Goal: Task Accomplishment & Management: Use online tool/utility

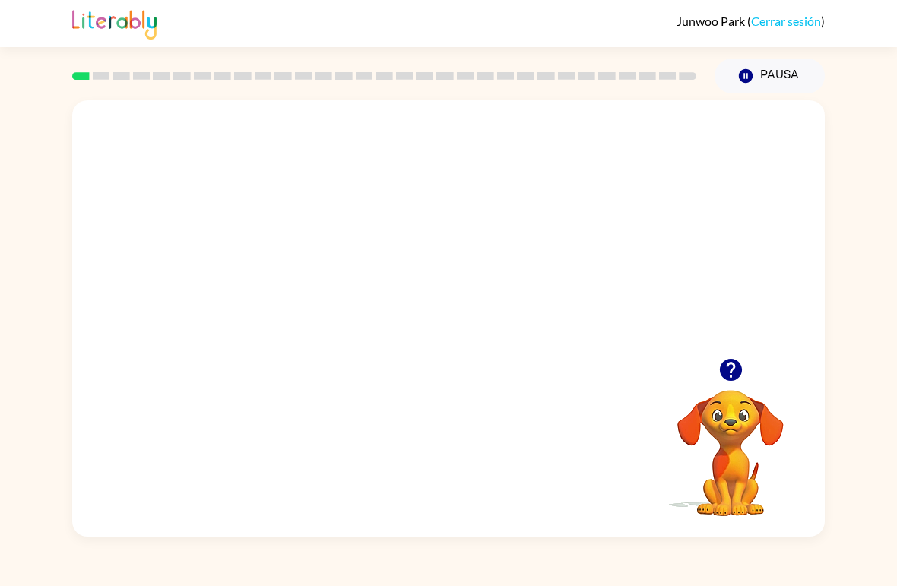
click at [397, 230] on video "Tu navegador debe admitir la reproducción de archivos .mp4 para usar Literably.…" at bounding box center [448, 229] width 753 height 258
click at [333, 310] on video "Tu navegador debe admitir la reproducción de archivos .mp4 para usar Literably.…" at bounding box center [448, 229] width 753 height 258
click at [312, 281] on video "Tu navegador debe admitir la reproducción de archivos .mp4 para usar Literably.…" at bounding box center [448, 229] width 753 height 258
click at [311, 281] on video "Tu navegador debe admitir la reproducción de archivos .mp4 para usar Literably.…" at bounding box center [448, 229] width 753 height 258
click at [618, 312] on video "Tu navegador debe admitir la reproducción de archivos .mp4 para usar Literably.…" at bounding box center [448, 229] width 753 height 258
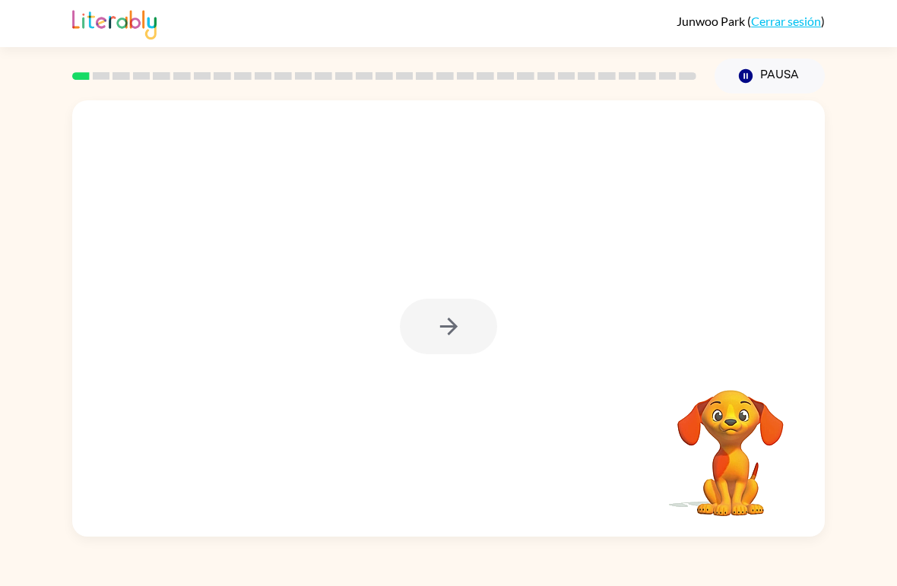
click at [433, 328] on div at bounding box center [448, 326] width 97 height 55
click at [418, 333] on div at bounding box center [448, 326] width 97 height 55
click at [417, 335] on button "button" at bounding box center [448, 326] width 97 height 55
click at [417, 335] on div at bounding box center [448, 326] width 97 height 55
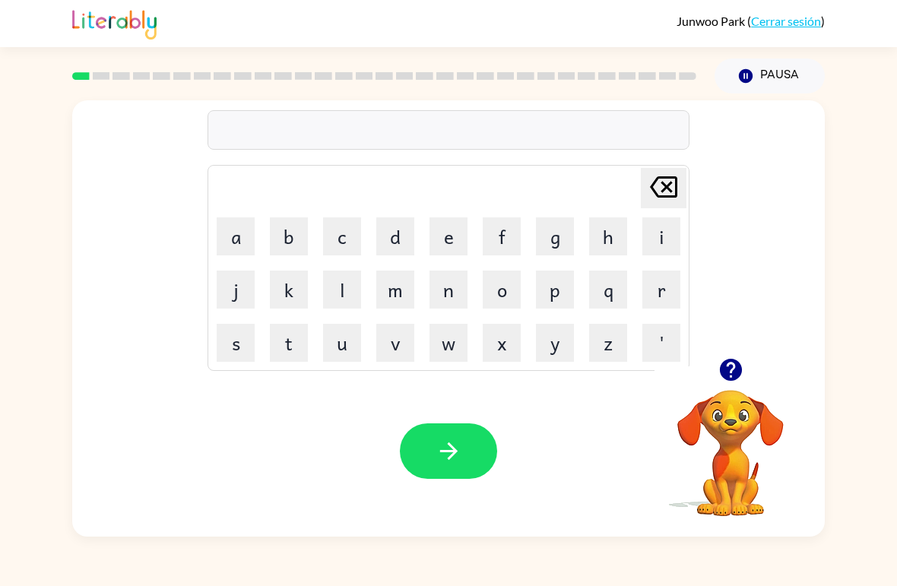
click at [733, 370] on icon "button" at bounding box center [731, 370] width 27 height 27
click at [292, 243] on button "b" at bounding box center [289, 236] width 38 height 38
click at [505, 294] on button "o" at bounding box center [502, 290] width 38 height 38
click at [658, 290] on button "r" at bounding box center [661, 290] width 38 height 38
click at [737, 373] on icon "button" at bounding box center [730, 370] width 22 height 22
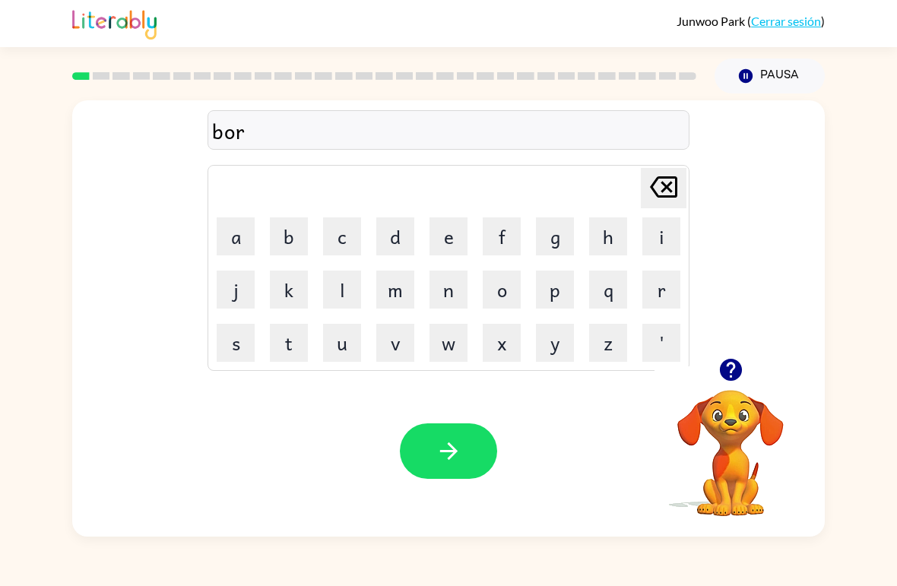
click at [666, 296] on button "r" at bounding box center [661, 290] width 38 height 38
click at [479, 464] on button "button" at bounding box center [448, 450] width 97 height 55
click at [734, 363] on icon "button" at bounding box center [730, 370] width 22 height 22
click at [740, 375] on icon "button" at bounding box center [730, 370] width 22 height 22
click at [730, 376] on icon "button" at bounding box center [731, 370] width 27 height 27
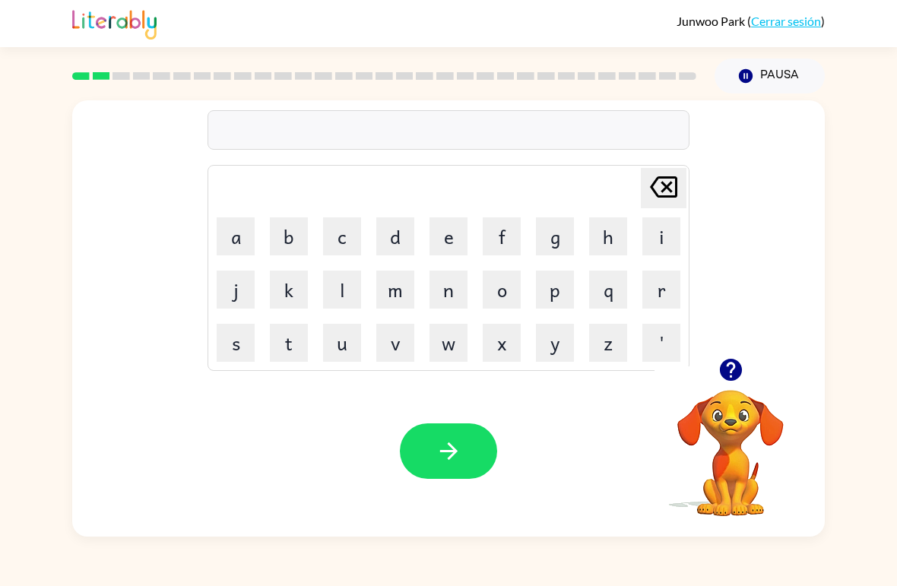
click at [351, 236] on button "c" at bounding box center [342, 236] width 38 height 38
click at [223, 238] on button "a" at bounding box center [236, 236] width 38 height 38
click at [357, 347] on button "u" at bounding box center [342, 343] width 38 height 38
click at [305, 344] on button "t" at bounding box center [289, 343] width 38 height 38
click at [449, 455] on icon "button" at bounding box center [449, 451] width 27 height 27
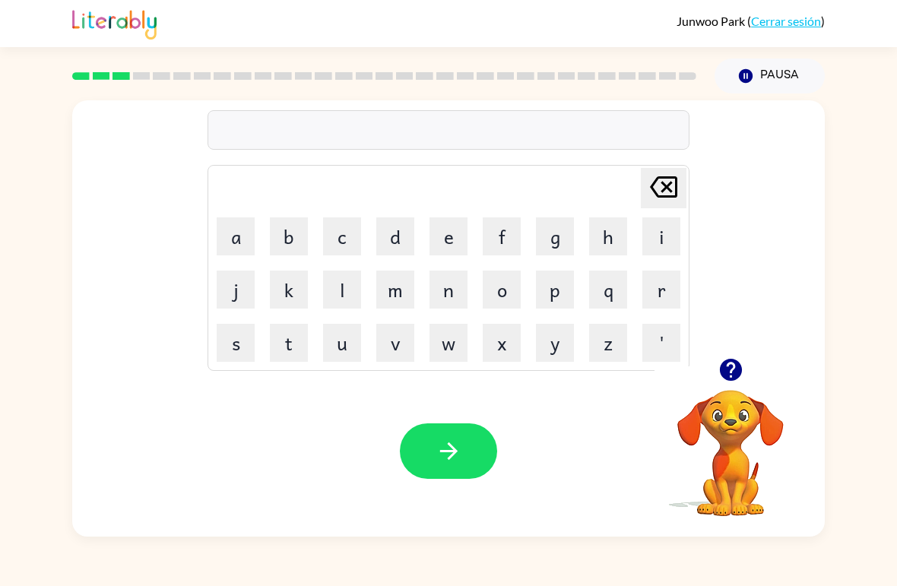
click at [338, 290] on button "l" at bounding box center [342, 290] width 38 height 38
click at [225, 236] on button "a" at bounding box center [236, 236] width 38 height 38
click at [658, 279] on button "r" at bounding box center [661, 290] width 38 height 38
click at [730, 363] on icon "button" at bounding box center [730, 370] width 22 height 22
click at [280, 291] on button "k" at bounding box center [289, 290] width 38 height 38
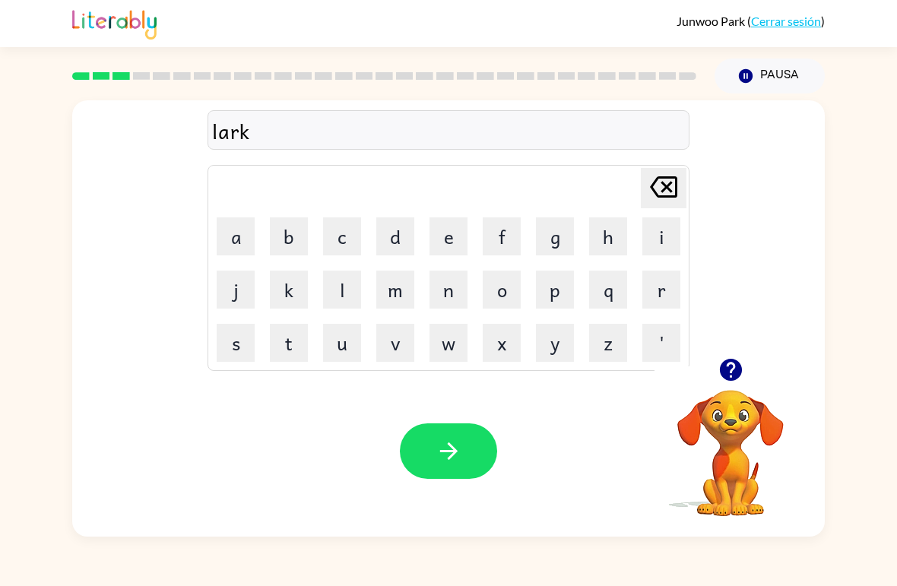
click at [446, 241] on button "e" at bounding box center [449, 236] width 38 height 38
click at [270, 332] on button "t" at bounding box center [289, 343] width 38 height 38
click at [441, 432] on button "button" at bounding box center [448, 450] width 97 height 55
click at [288, 345] on button "t" at bounding box center [289, 343] width 38 height 38
click at [449, 338] on button "w" at bounding box center [449, 343] width 38 height 38
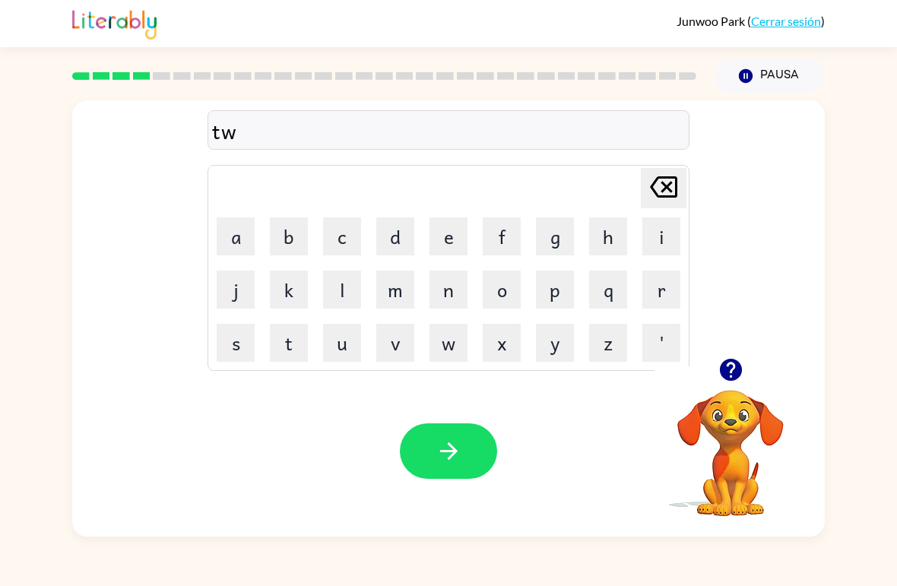
click at [437, 211] on td "e" at bounding box center [449, 237] width 52 height 52
click at [456, 223] on button "e" at bounding box center [449, 236] width 38 height 38
click at [458, 229] on button "e" at bounding box center [449, 236] width 38 height 38
click at [449, 291] on button "n" at bounding box center [449, 290] width 38 height 38
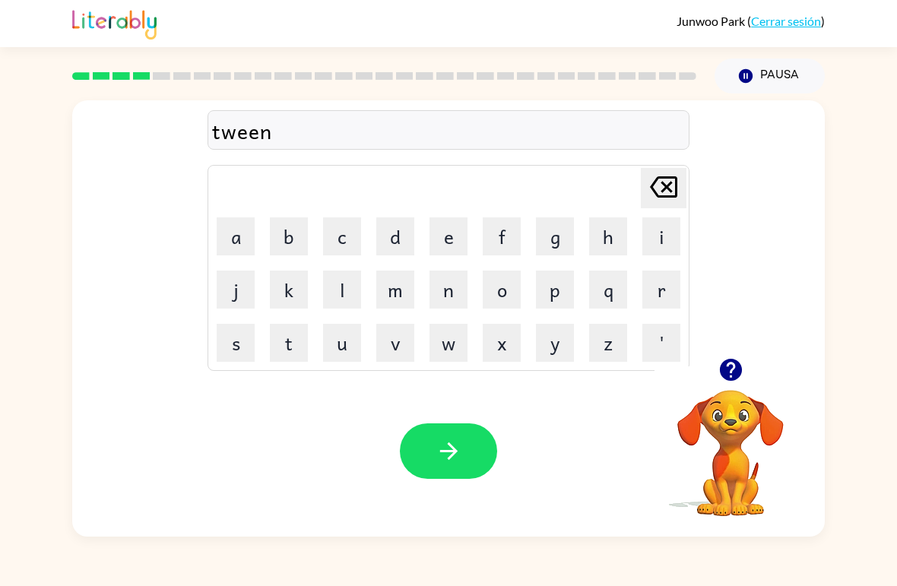
click at [461, 461] on icon "button" at bounding box center [449, 451] width 27 height 27
click at [446, 288] on button "n" at bounding box center [449, 290] width 38 height 38
click at [232, 239] on button "a" at bounding box center [236, 236] width 38 height 38
click at [666, 284] on button "r" at bounding box center [661, 290] width 38 height 38
click at [469, 442] on button "button" at bounding box center [448, 450] width 97 height 55
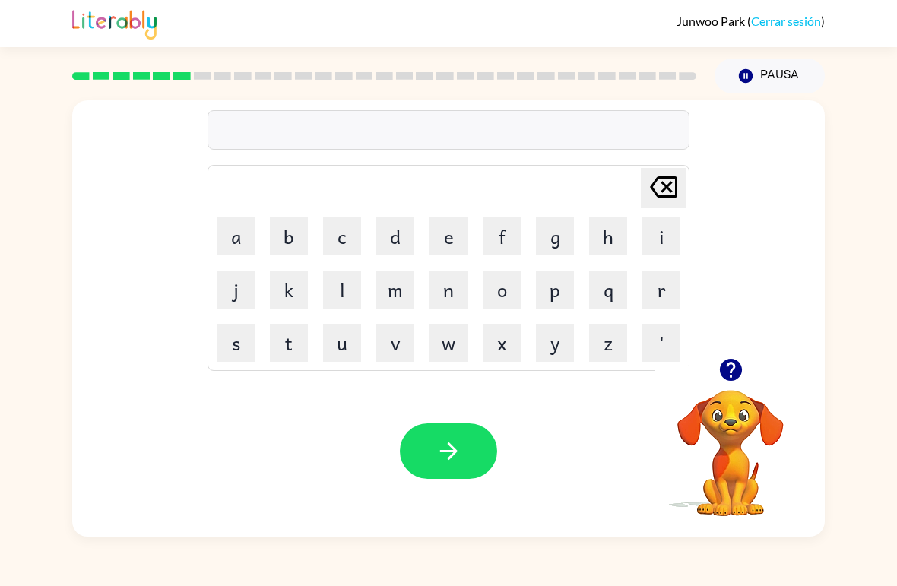
click at [292, 233] on button "b" at bounding box center [289, 236] width 38 height 38
click at [456, 231] on button "e" at bounding box center [449, 236] width 38 height 38
click at [618, 230] on button "h" at bounding box center [608, 236] width 38 height 38
click at [663, 239] on button "i" at bounding box center [661, 236] width 38 height 38
click at [453, 294] on button "n" at bounding box center [449, 290] width 38 height 38
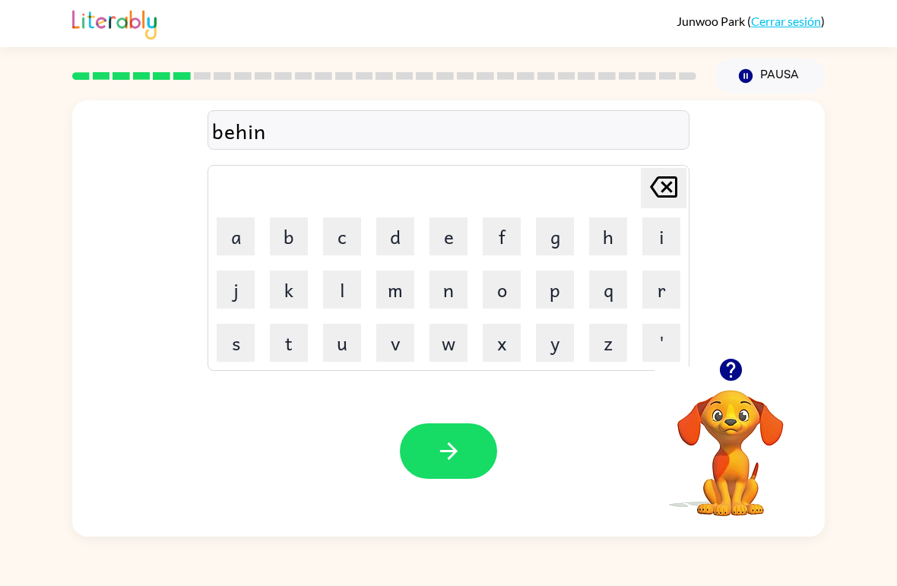
click at [398, 227] on button "d" at bounding box center [395, 236] width 38 height 38
click at [458, 436] on button "button" at bounding box center [448, 450] width 97 height 55
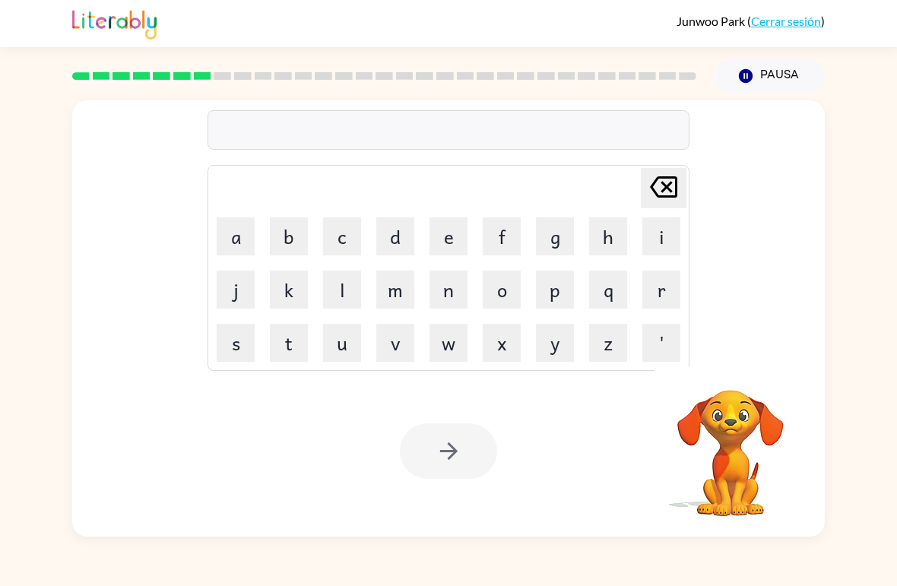
click at [741, 385] on video "Tu navegador debe admitir la reproducción de archivos .mp4 para usar Literably.…" at bounding box center [731, 442] width 152 height 152
click at [740, 385] on video "Tu navegador debe admitir la reproducción de archivos .mp4 para usar Literably.…" at bounding box center [731, 442] width 152 height 152
click at [284, 338] on button "t" at bounding box center [289, 343] width 38 height 38
click at [660, 281] on button "r" at bounding box center [661, 290] width 38 height 38
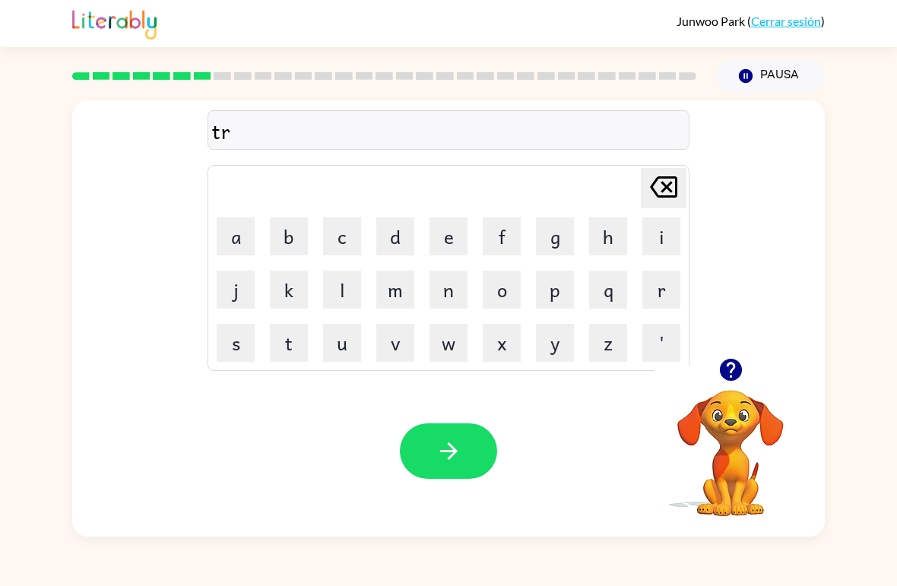
click at [663, 234] on button "i" at bounding box center [661, 236] width 38 height 38
click at [329, 236] on button "c" at bounding box center [342, 236] width 38 height 38
click at [338, 295] on button "l" at bounding box center [342, 290] width 38 height 38
click at [452, 445] on icon "button" at bounding box center [449, 451] width 27 height 27
click at [379, 291] on button "m" at bounding box center [395, 290] width 38 height 38
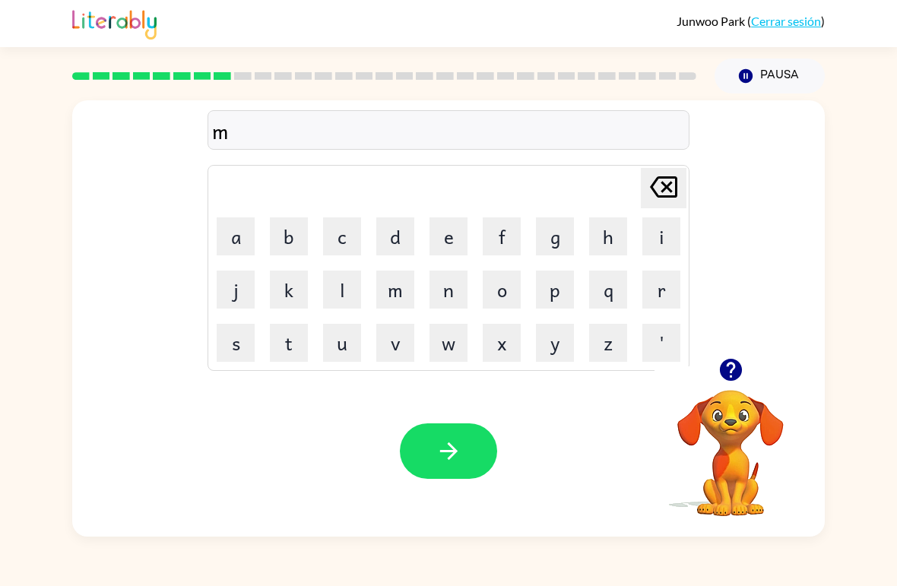
click at [448, 246] on button "e" at bounding box center [449, 236] width 38 height 38
click at [666, 298] on button "r" at bounding box center [661, 290] width 38 height 38
click at [289, 290] on button "k" at bounding box center [289, 290] width 38 height 38
click at [243, 233] on button "a" at bounding box center [236, 236] width 38 height 38
click at [289, 339] on button "t" at bounding box center [289, 343] width 38 height 38
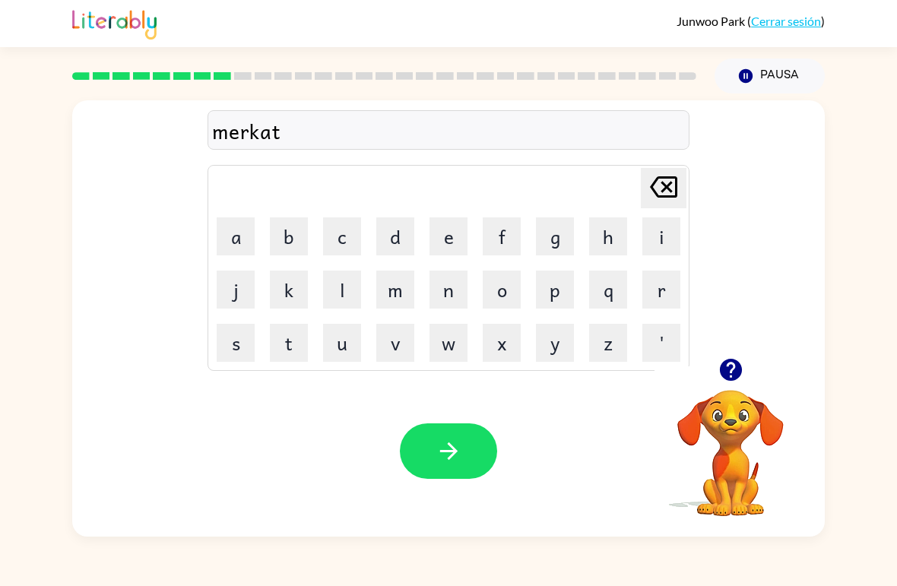
click at [449, 447] on icon "button" at bounding box center [449, 451] width 27 height 27
click at [485, 432] on button "button" at bounding box center [448, 450] width 97 height 55
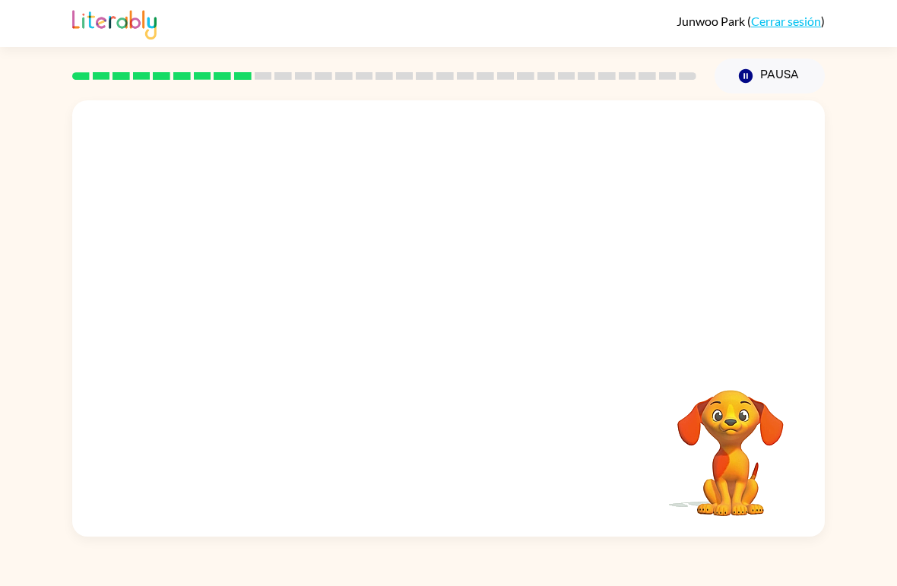
click at [485, 432] on div "Tu navegador debe admitir la reproducción de archivos .mp4 para usar Literably.…" at bounding box center [448, 318] width 753 height 436
click at [478, 452] on div "Tu navegador debe admitir la reproducción de archivos .mp4 para usar Literably.…" at bounding box center [448, 318] width 753 height 436
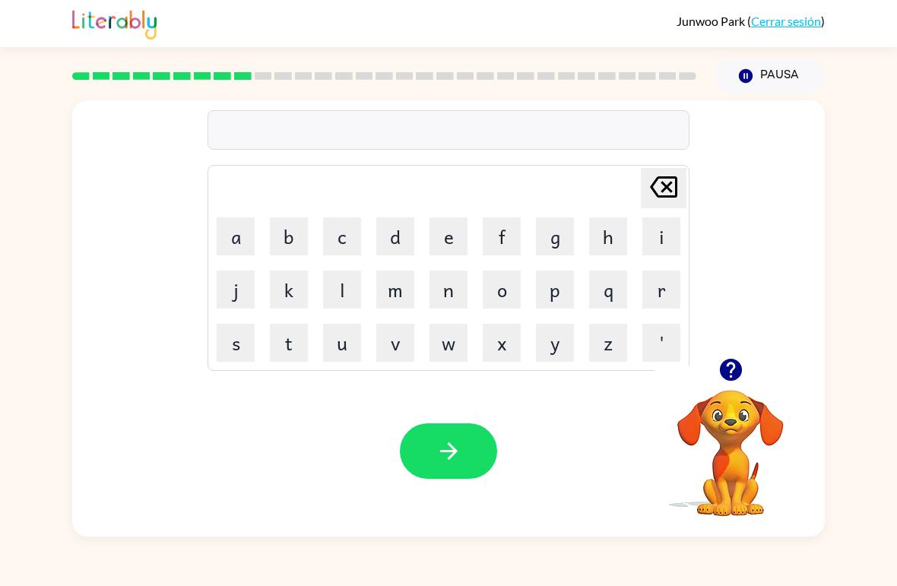
click at [720, 361] on icon "button" at bounding box center [731, 370] width 27 height 27
click at [442, 299] on button "n" at bounding box center [449, 290] width 38 height 38
click at [436, 230] on button "e" at bounding box center [449, 236] width 38 height 38
click at [279, 230] on button "b" at bounding box center [289, 236] width 38 height 38
click at [432, 240] on button "e" at bounding box center [449, 236] width 38 height 38
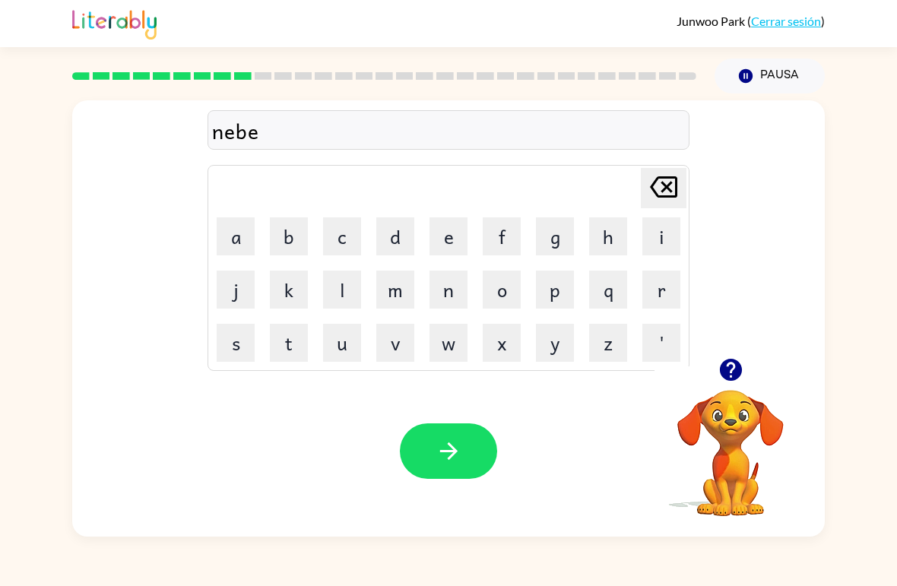
click at [360, 275] on button "l" at bounding box center [342, 290] width 38 height 38
click at [472, 458] on button "button" at bounding box center [448, 450] width 97 height 55
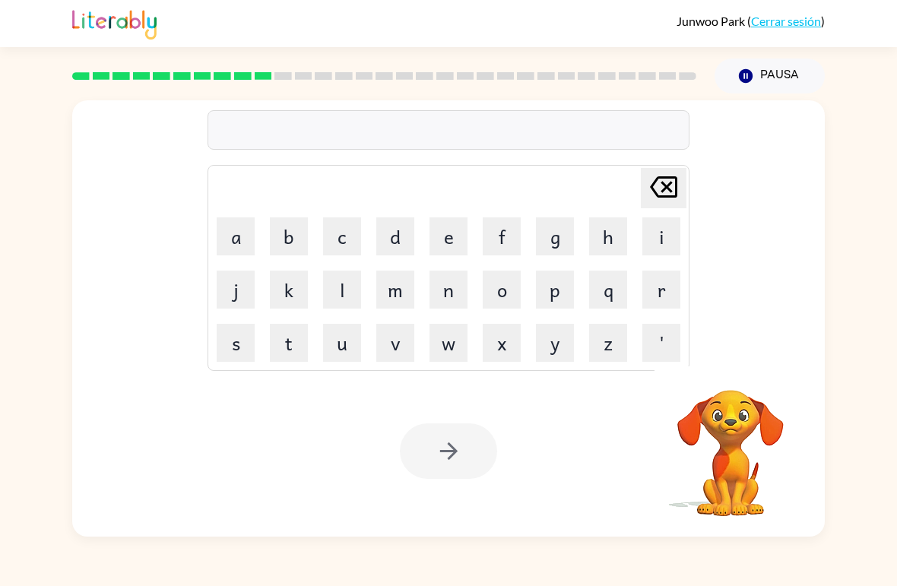
click at [754, 87] on button "Pausa Pausa" at bounding box center [770, 76] width 110 height 35
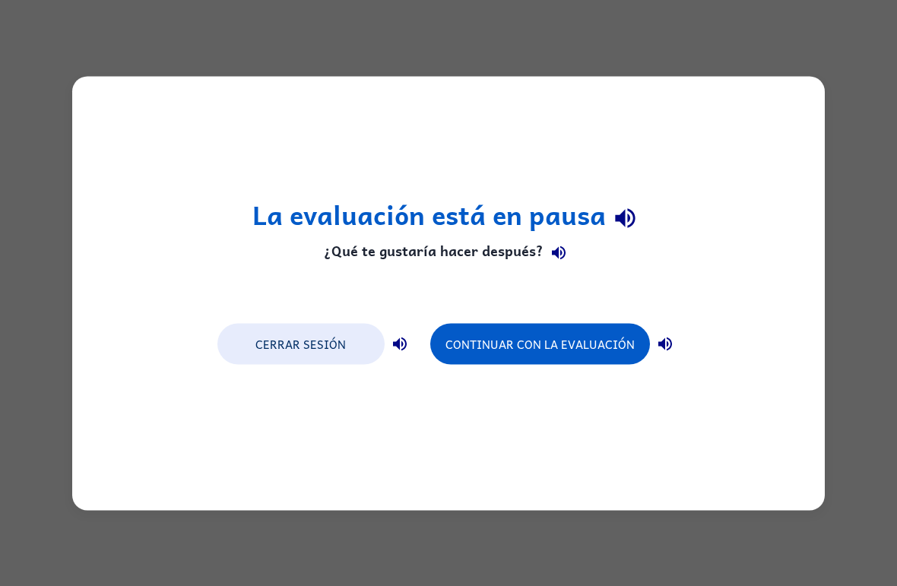
click at [861, 86] on div "La evaluación está en pausa ¿Qué te gustaría hacer después? Cerrar sesión Conti…" at bounding box center [448, 293] width 897 height 586
click at [845, 118] on div "La evaluación está en pausa ¿Qué te gustaría hacer después? Cerrar sesión Conti…" at bounding box center [448, 293] width 897 height 586
click at [604, 347] on button "Continuar con la evaluación" at bounding box center [540, 343] width 220 height 41
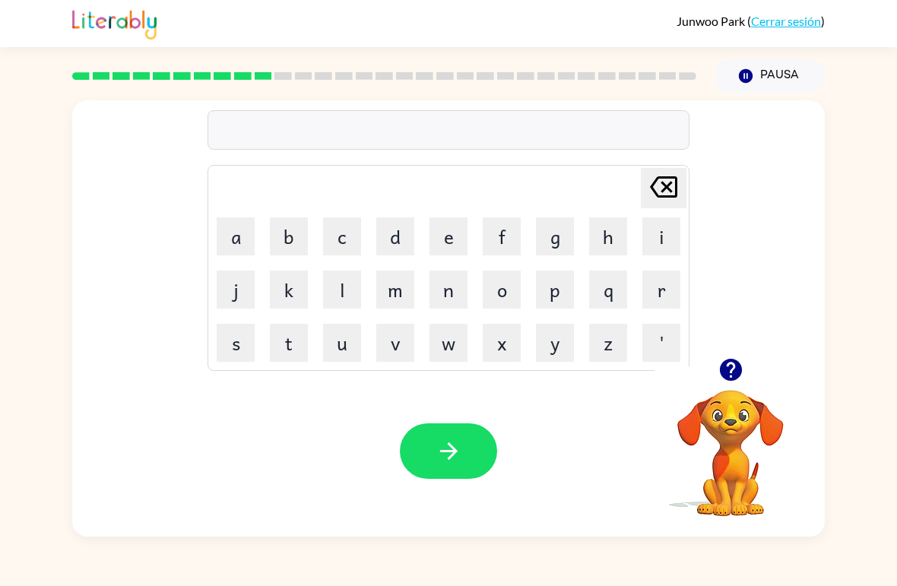
click at [503, 242] on button "f" at bounding box center [502, 236] width 38 height 38
click at [235, 240] on button "a" at bounding box center [236, 236] width 38 height 38
click at [336, 292] on button "l" at bounding box center [342, 290] width 38 height 38
click at [401, 231] on button "d" at bounding box center [395, 236] width 38 height 38
click at [411, 436] on button "button" at bounding box center [448, 450] width 97 height 55
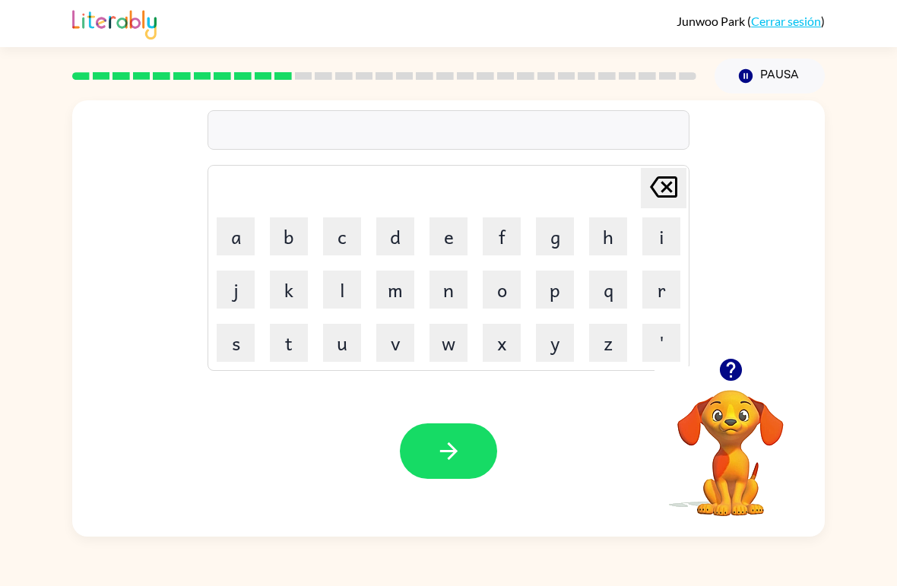
click at [725, 379] on icon "button" at bounding box center [730, 370] width 22 height 22
click at [393, 224] on button "d" at bounding box center [395, 236] width 38 height 38
click at [499, 286] on button "o" at bounding box center [502, 290] width 38 height 38
click at [283, 341] on button "t" at bounding box center [289, 343] width 38 height 38
click at [430, 238] on button "e" at bounding box center [449, 236] width 38 height 38
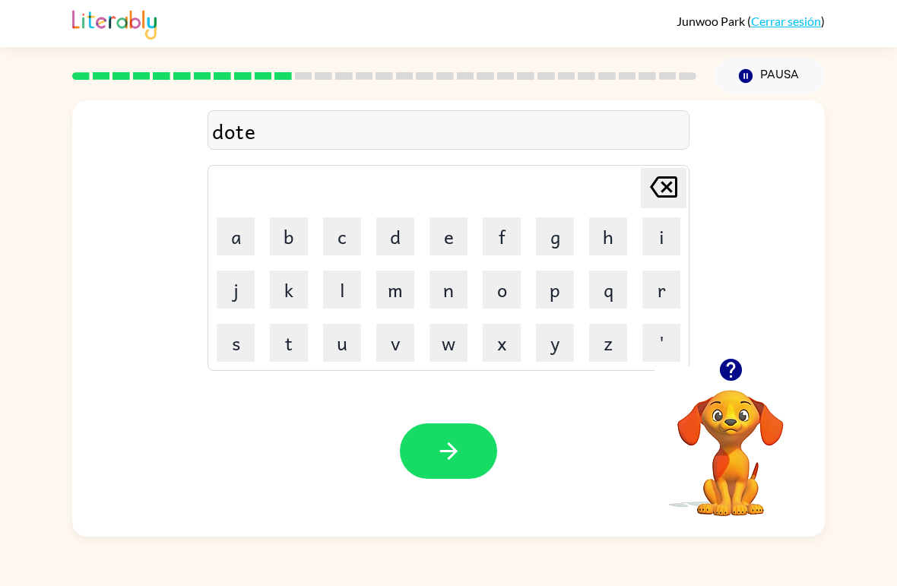
click at [469, 443] on button "button" at bounding box center [448, 450] width 97 height 55
click at [277, 237] on button "b" at bounding box center [289, 236] width 38 height 38
click at [456, 251] on button "e" at bounding box center [449, 236] width 38 height 38
click at [398, 227] on button "d" at bounding box center [395, 236] width 38 height 38
click at [274, 336] on button "t" at bounding box center [289, 343] width 38 height 38
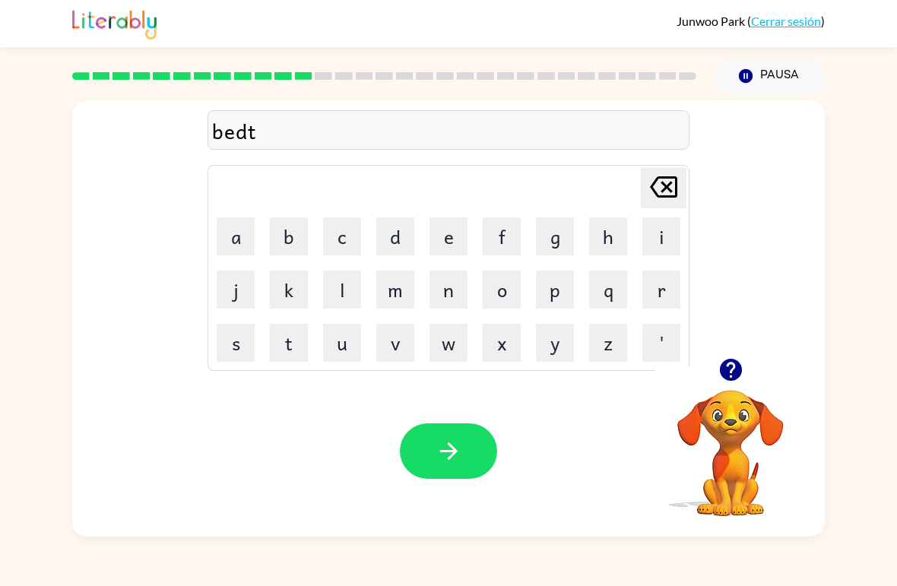
click at [655, 246] on button "i" at bounding box center [661, 236] width 38 height 38
click at [407, 293] on button "m" at bounding box center [395, 290] width 38 height 38
click at [448, 242] on button "e" at bounding box center [449, 236] width 38 height 38
click at [473, 467] on button "button" at bounding box center [448, 450] width 97 height 55
click at [220, 255] on button "a" at bounding box center [236, 236] width 38 height 38
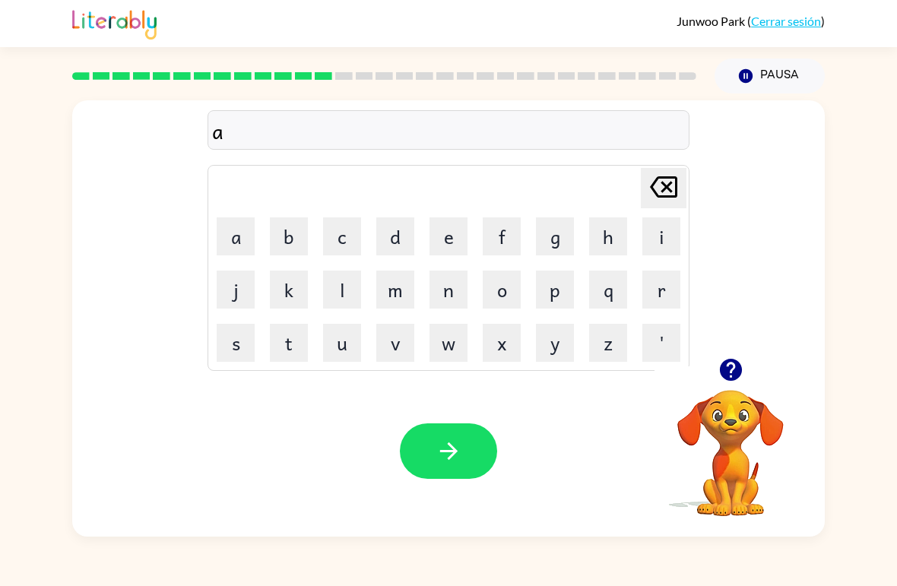
click at [469, 467] on button "button" at bounding box center [448, 450] width 97 height 55
click at [388, 244] on button "d" at bounding box center [395, 236] width 38 height 38
click at [431, 244] on button "e" at bounding box center [449, 236] width 38 height 38
click at [340, 285] on button "l" at bounding box center [342, 290] width 38 height 38
click at [657, 296] on button "r" at bounding box center [661, 290] width 38 height 38
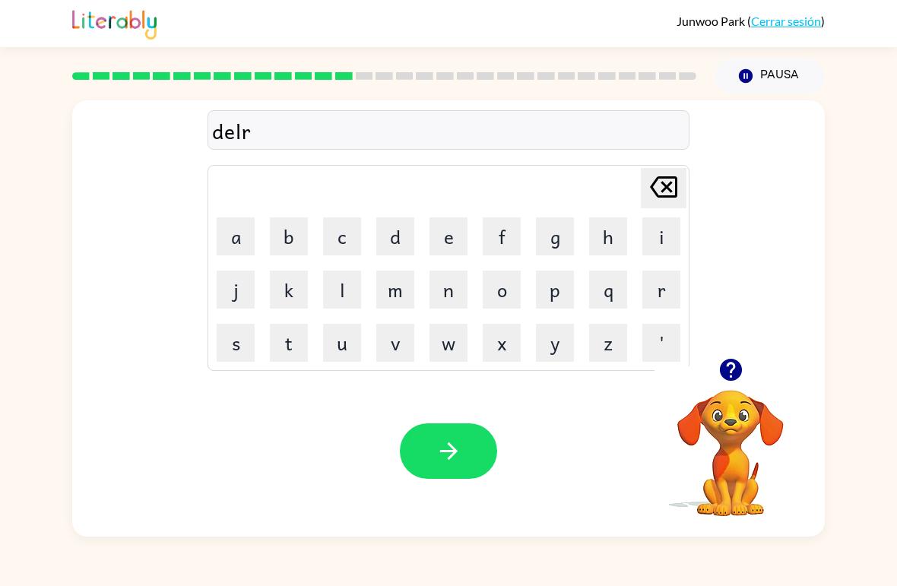
click at [236, 249] on button "a" at bounding box center [236, 236] width 38 height 38
click at [667, 239] on button "i" at bounding box center [661, 236] width 38 height 38
click at [472, 452] on button "button" at bounding box center [448, 450] width 97 height 55
click at [471, 451] on div at bounding box center [448, 450] width 97 height 55
click at [722, 373] on icon "button" at bounding box center [730, 370] width 22 height 22
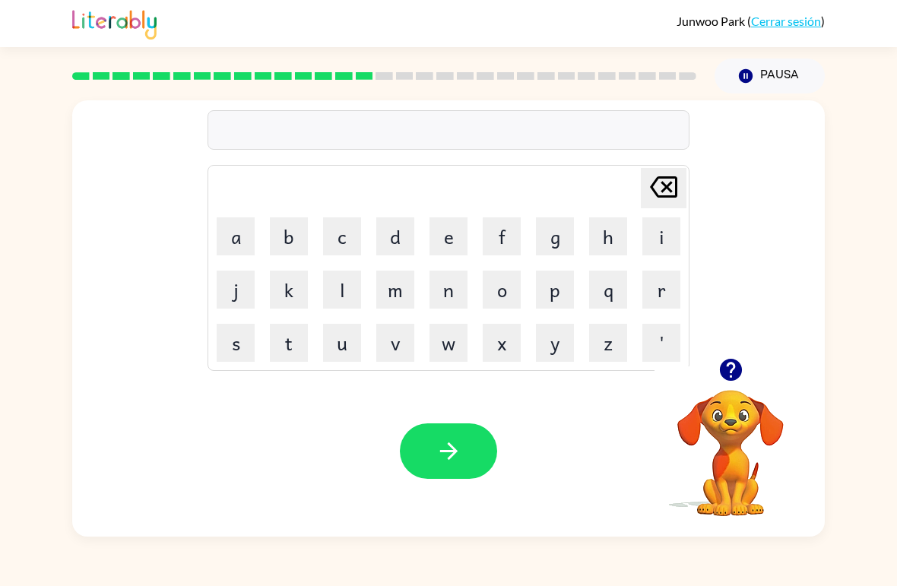
click at [277, 345] on button "t" at bounding box center [289, 343] width 38 height 38
click at [668, 290] on button "r" at bounding box center [661, 290] width 38 height 38
click at [218, 253] on button "a" at bounding box center [236, 236] width 38 height 38
click at [452, 291] on button "n" at bounding box center [449, 290] width 38 height 38
click at [652, 183] on icon "[PERSON_NAME] last character input" at bounding box center [663, 187] width 36 height 36
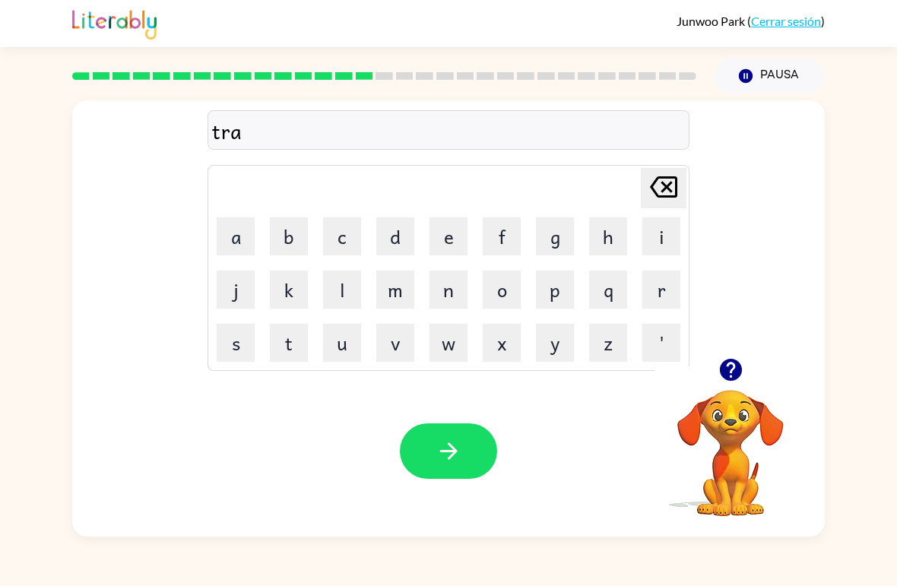
click at [667, 176] on icon "[PERSON_NAME] last character input" at bounding box center [663, 187] width 36 height 36
click at [652, 182] on icon "[PERSON_NAME] last character input" at bounding box center [663, 187] width 36 height 36
click at [677, 302] on button "r" at bounding box center [661, 290] width 38 height 38
click at [249, 227] on button "a" at bounding box center [236, 236] width 38 height 38
click at [455, 281] on button "n" at bounding box center [449, 290] width 38 height 38
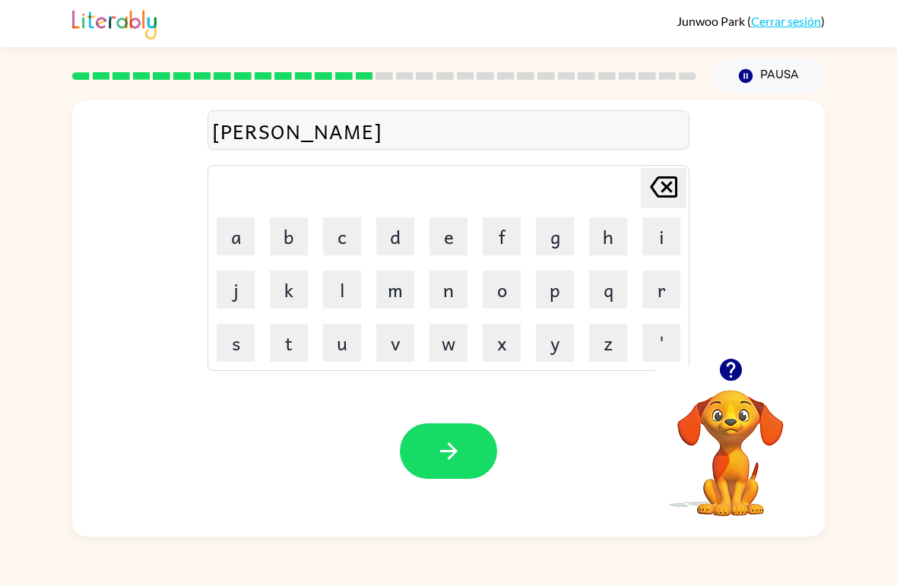
click at [452, 467] on button "button" at bounding box center [448, 450] width 97 height 55
click at [728, 366] on icon "button" at bounding box center [731, 370] width 27 height 27
click at [231, 336] on button "s" at bounding box center [236, 343] width 38 height 38
click at [271, 244] on button "b" at bounding box center [289, 236] width 38 height 38
click at [665, 201] on icon "[PERSON_NAME] last character input" at bounding box center [663, 187] width 36 height 36
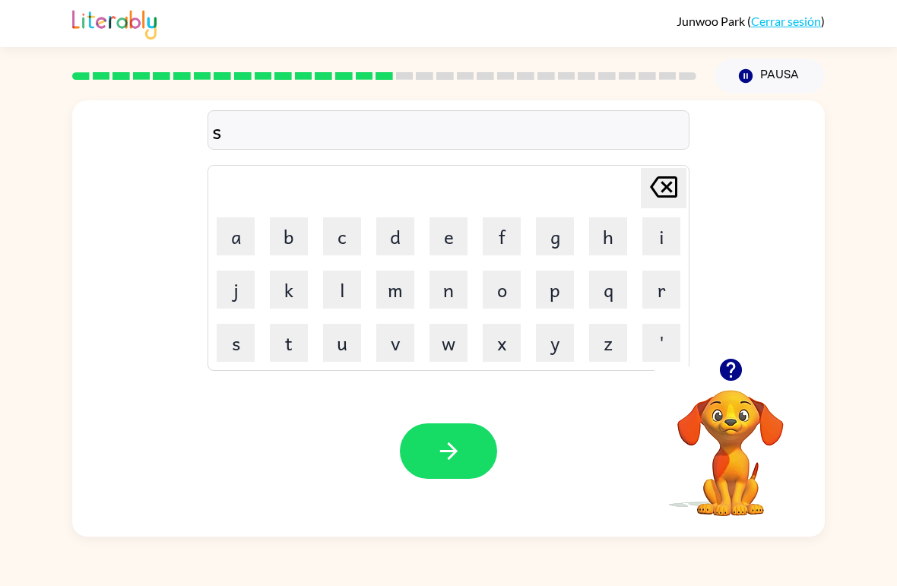
click at [246, 231] on button "a" at bounding box center [236, 236] width 38 height 38
click at [290, 335] on button "t" at bounding box center [289, 343] width 38 height 38
click at [458, 453] on icon "button" at bounding box center [449, 451] width 27 height 27
click at [582, 284] on table "[PERSON_NAME] last character input a b c d e f g h i j k l m n o p q r s t u v …" at bounding box center [448, 268] width 480 height 204
click at [581, 283] on table "[PERSON_NAME] last character input a b c d e f g h i j k l m n o p q r s t u v …" at bounding box center [448, 268] width 480 height 204
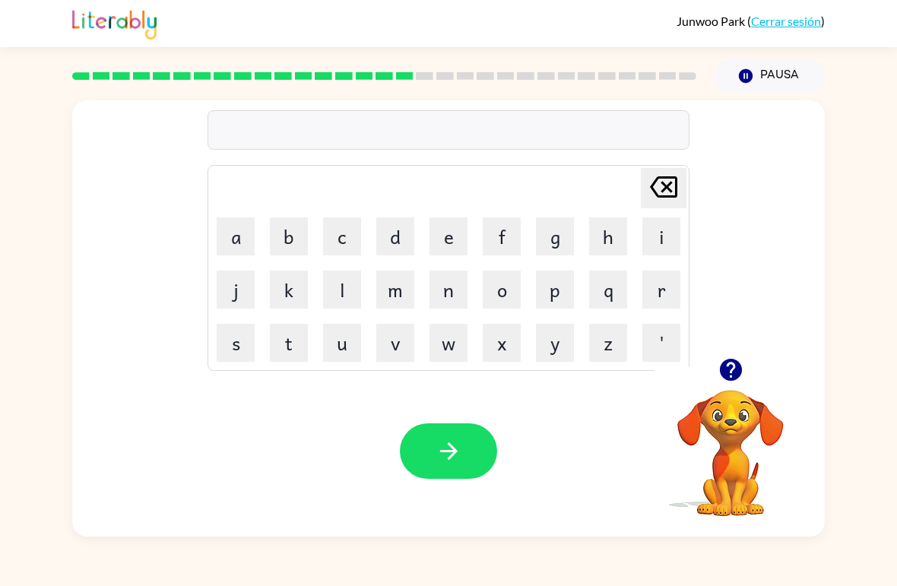
click at [555, 291] on button "p" at bounding box center [555, 290] width 38 height 38
click at [733, 379] on icon "button" at bounding box center [730, 370] width 22 height 22
click at [693, 282] on div "p Delete Delete last character input a b c d e f g h i j k l m n o p q r s t u …" at bounding box center [448, 229] width 753 height 258
click at [693, 281] on div "p Delete Delete last character input a b c d e f g h i j k l m n o p q r s t u …" at bounding box center [448, 229] width 753 height 258
click at [664, 288] on button "r" at bounding box center [661, 290] width 38 height 38
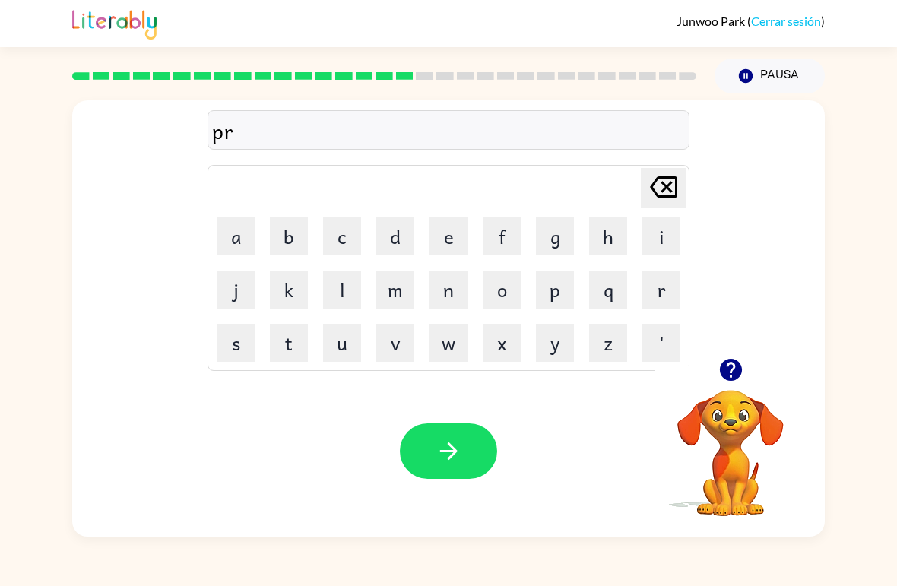
click at [446, 356] on button "w" at bounding box center [449, 343] width 38 height 38
click at [668, 181] on icon "[PERSON_NAME] last character input" at bounding box center [663, 187] width 36 height 36
click at [377, 294] on button "m" at bounding box center [395, 290] width 38 height 38
click at [651, 239] on button "i" at bounding box center [661, 236] width 38 height 38
click at [454, 296] on button "n" at bounding box center [449, 290] width 38 height 38
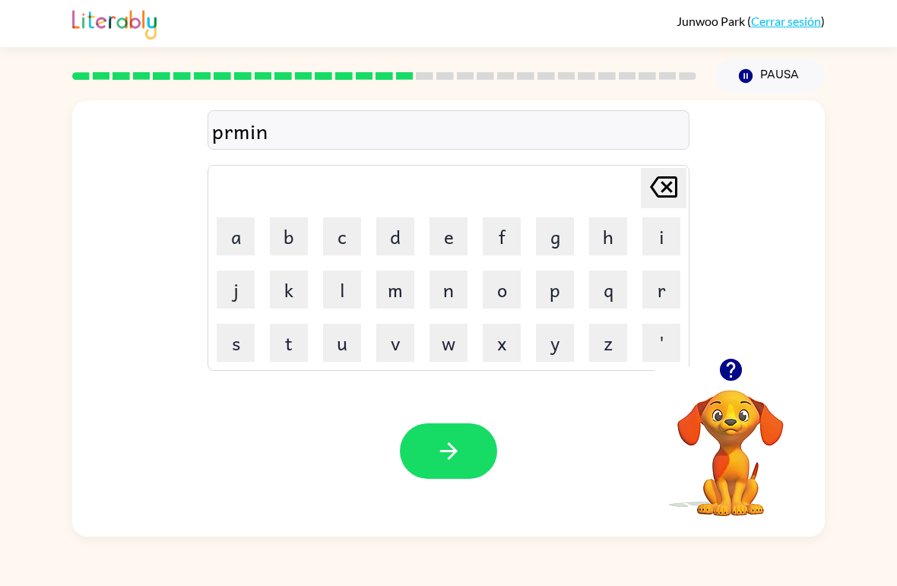
click at [395, 296] on button "m" at bounding box center [395, 290] width 38 height 38
click at [662, 181] on icon "[PERSON_NAME] last character input" at bounding box center [663, 187] width 36 height 36
click at [661, 180] on icon "[PERSON_NAME] last character input" at bounding box center [663, 187] width 36 height 36
click at [677, 175] on icon "[PERSON_NAME] last character input" at bounding box center [663, 187] width 36 height 36
click at [674, 192] on icon "[PERSON_NAME] last character input" at bounding box center [663, 187] width 36 height 36
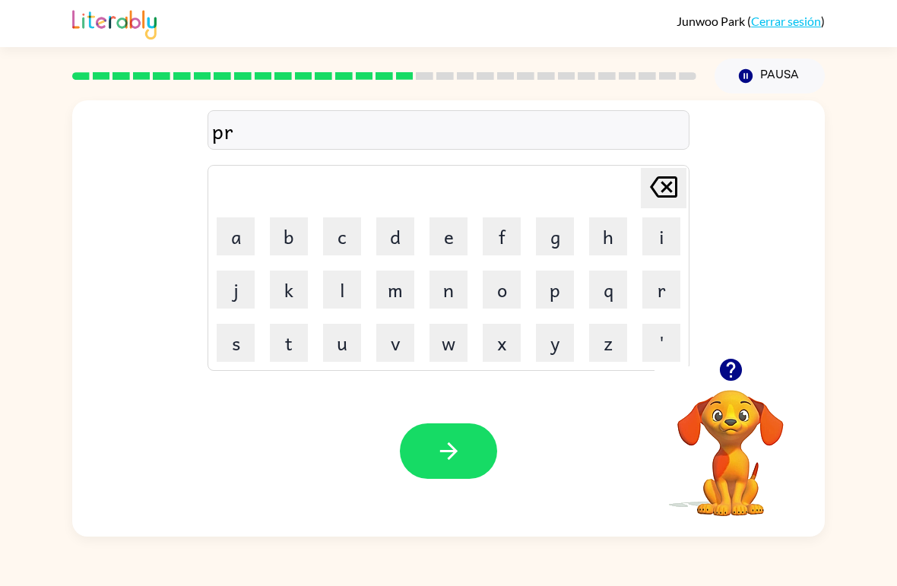
click at [411, 296] on button "m" at bounding box center [395, 290] width 38 height 38
click at [662, 239] on button "i" at bounding box center [661, 236] width 38 height 38
click at [433, 290] on button "n" at bounding box center [449, 290] width 38 height 38
click at [548, 226] on button "g" at bounding box center [555, 236] width 38 height 38
click at [445, 440] on icon "button" at bounding box center [449, 451] width 27 height 27
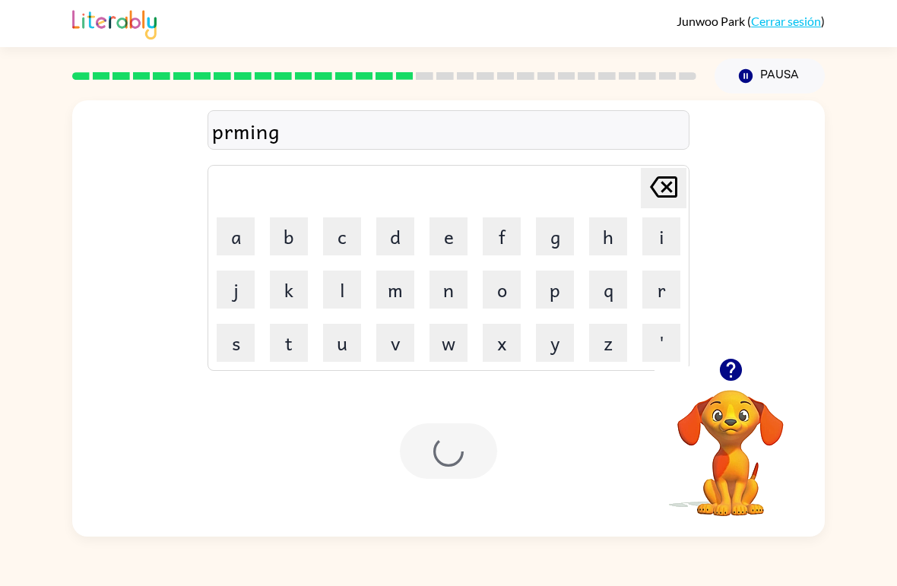
click at [445, 439] on div at bounding box center [448, 450] width 97 height 55
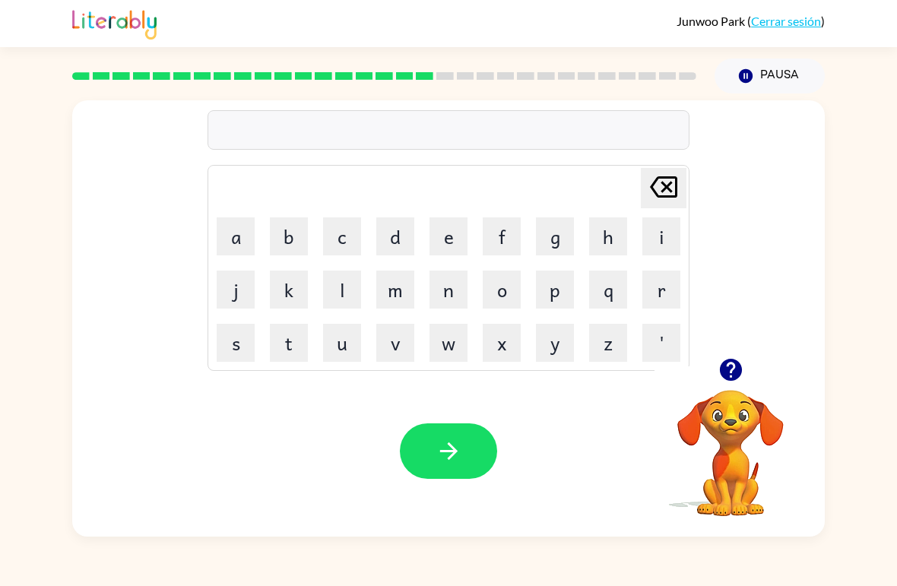
click at [555, 299] on button "p" at bounding box center [555, 290] width 38 height 38
click at [349, 288] on button "l" at bounding box center [342, 290] width 38 height 38
click at [239, 239] on button "a" at bounding box center [236, 236] width 38 height 38
click at [236, 360] on button "s" at bounding box center [236, 343] width 38 height 38
click at [292, 347] on button "t" at bounding box center [289, 343] width 38 height 38
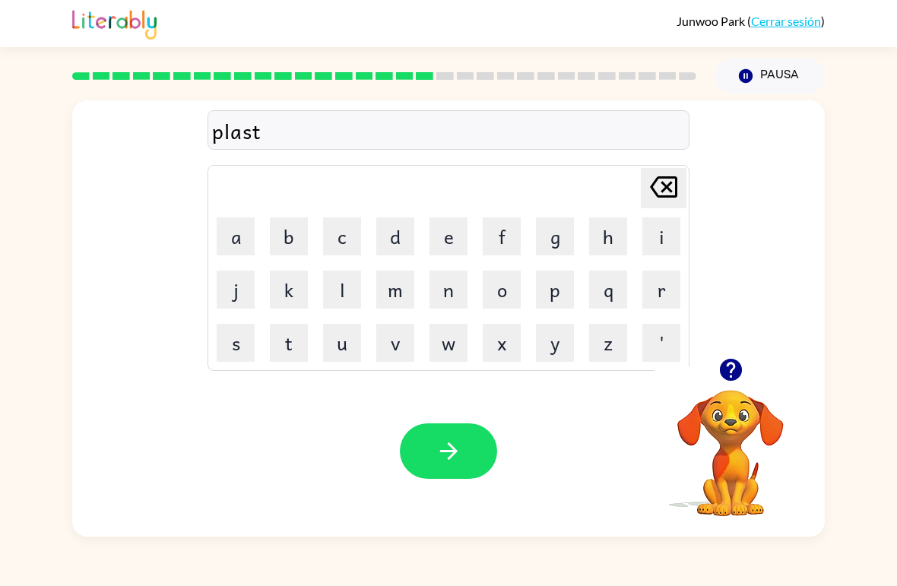
click at [671, 241] on button "i" at bounding box center [661, 236] width 38 height 38
click at [326, 233] on button "c" at bounding box center [342, 236] width 38 height 38
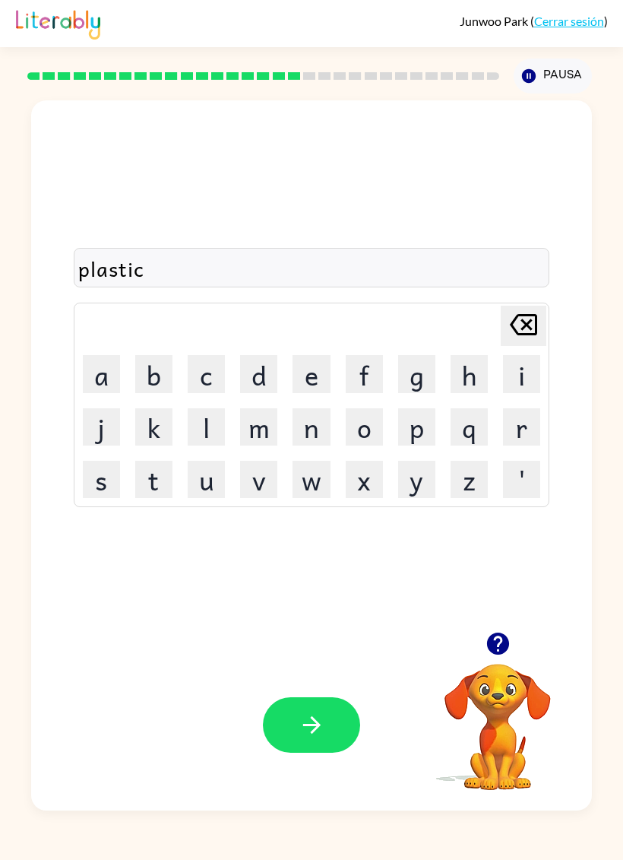
click at [297, 585] on button "button" at bounding box center [311, 724] width 97 height 55
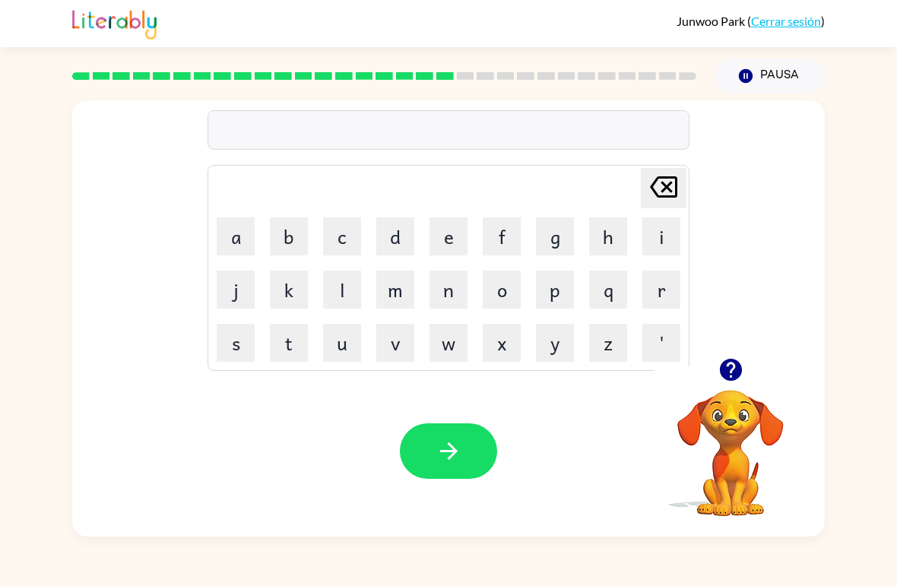
click at [237, 332] on button "s" at bounding box center [236, 343] width 38 height 38
click at [426, 316] on table "[PERSON_NAME] last character input a b c d e f g h i j k l m n o p q r s t u v …" at bounding box center [448, 268] width 480 height 204
click at [439, 449] on icon "button" at bounding box center [449, 451] width 27 height 27
click at [472, 458] on div at bounding box center [448, 450] width 97 height 55
click at [752, 84] on icon "Pausa" at bounding box center [745, 76] width 17 height 17
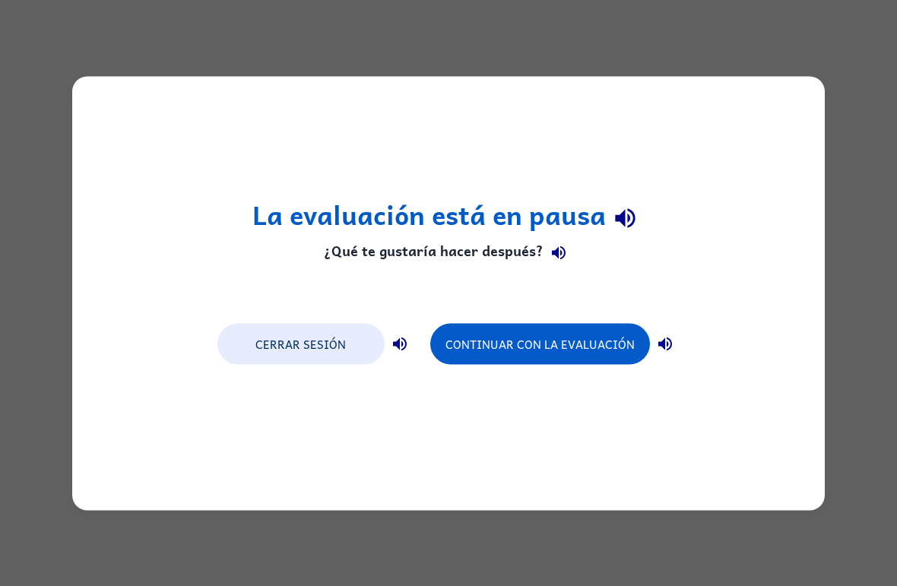
click at [285, 360] on button "Cerrar sesión" at bounding box center [300, 343] width 167 height 41
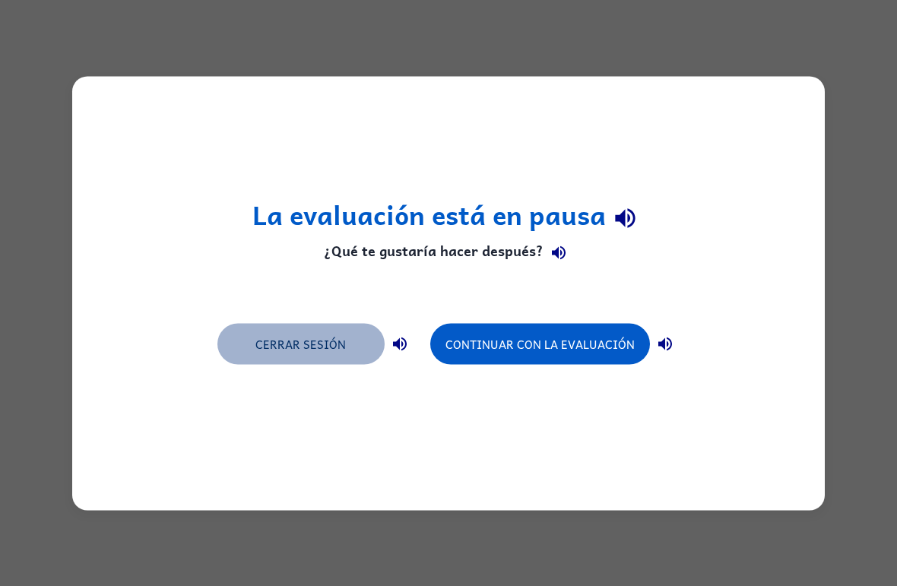
click at [282, 344] on button "Cerrar sesión" at bounding box center [300, 343] width 167 height 41
click at [280, 359] on button "Cerrar sesión" at bounding box center [300, 343] width 167 height 41
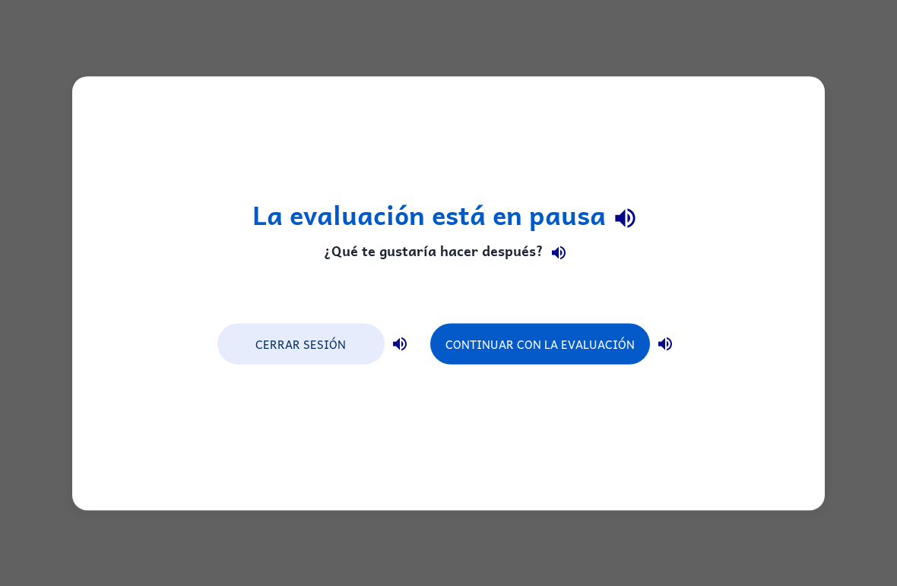
click at [284, 360] on button "Cerrar sesión" at bounding box center [300, 343] width 167 height 41
